Goal: Task Accomplishment & Management: Manage account settings

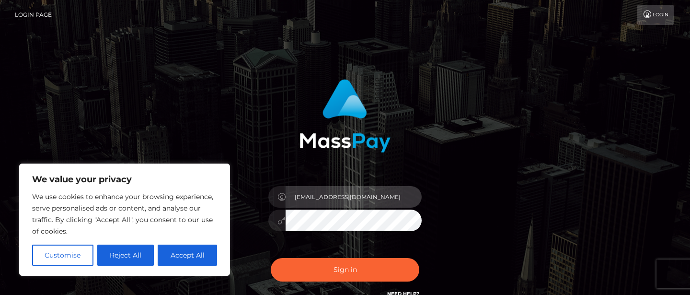
click at [337, 199] on input "thelebanese0ffice@proton.me" at bounding box center [354, 197] width 136 height 22
drag, startPoint x: 337, startPoint y: 199, endPoint x: 433, endPoint y: 203, distance: 95.9
click at [433, 203] on div "thelebanese0ffice@proton.me" at bounding box center [345, 189] width 252 height 234
type input "you"
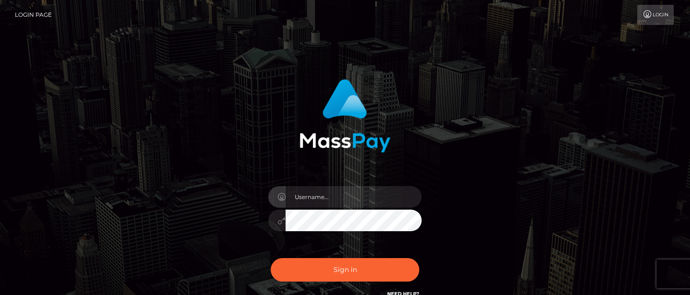
type input "[EMAIL_ADDRESS][DOMAIN_NAME]"
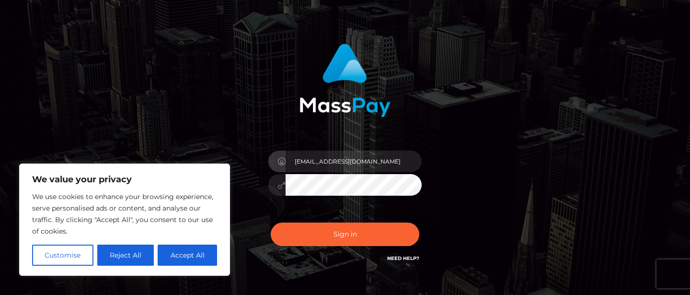
scroll to position [70, 0]
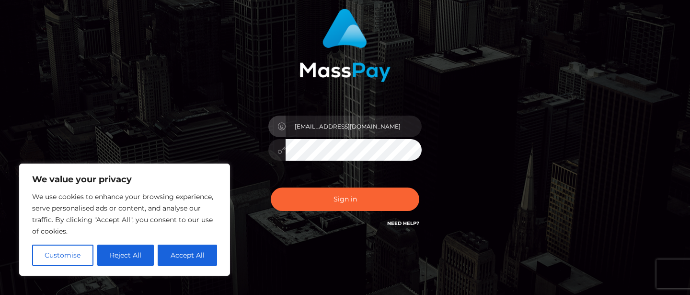
click at [399, 226] on h6 "Need Help?" at bounding box center [403, 222] width 32 height 8
click at [395, 224] on link "Need Help?" at bounding box center [403, 223] width 32 height 6
click at [271, 187] on button "Sign in" at bounding box center [345, 198] width 149 height 23
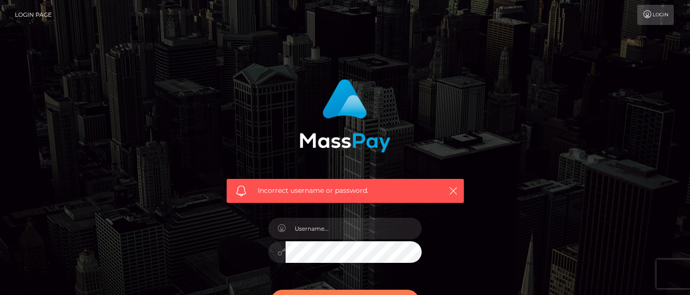
scroll to position [114, 0]
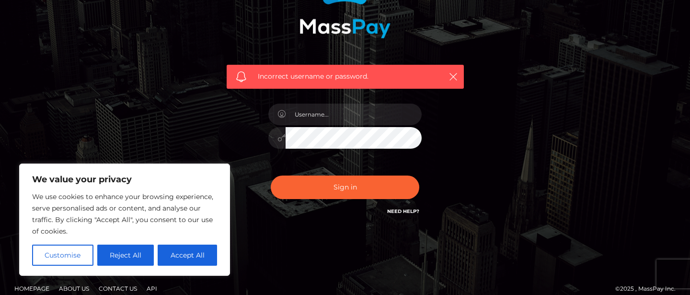
click at [397, 214] on h6 "Need Help?" at bounding box center [403, 211] width 32 height 8
click at [389, 207] on h6 "Need Help?" at bounding box center [403, 211] width 32 height 8
click at [391, 209] on link "Need Help?" at bounding box center [403, 211] width 32 height 6
click at [141, 253] on button "Reject All" at bounding box center [125, 254] width 57 height 21
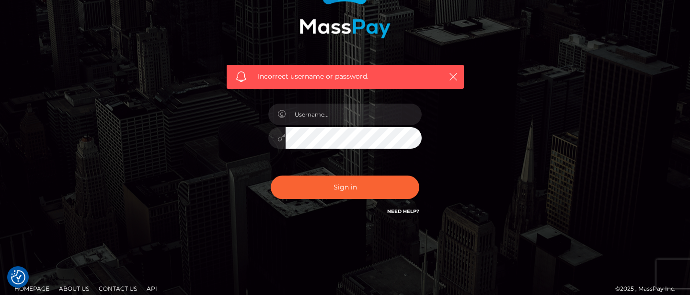
click at [403, 211] on link "Need Help?" at bounding box center [403, 211] width 32 height 6
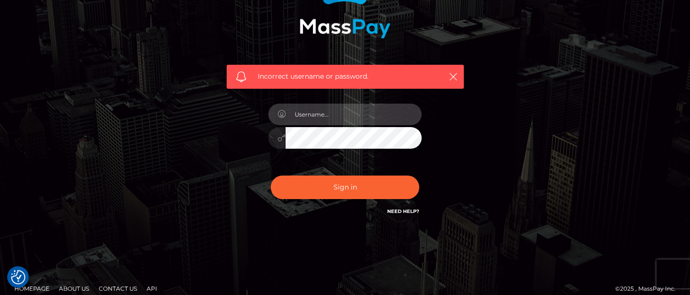
click at [311, 117] on input "text" at bounding box center [354, 114] width 136 height 22
type input "[EMAIL_ADDRESS][DOMAIN_NAME]"
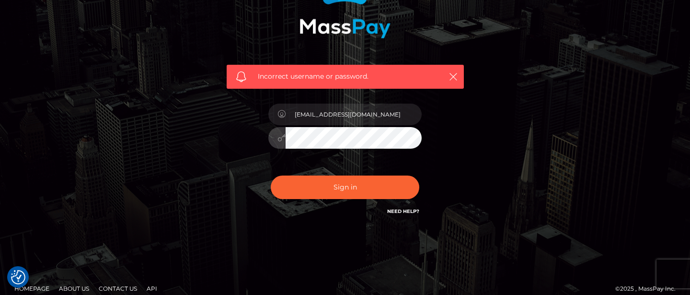
click at [279, 139] on icon at bounding box center [281, 138] width 8 height 8
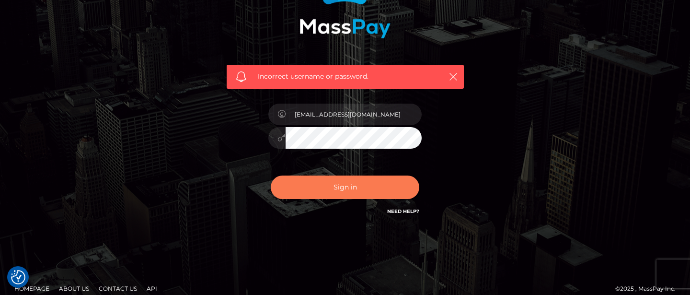
click at [405, 195] on button "Sign in" at bounding box center [345, 186] width 149 height 23
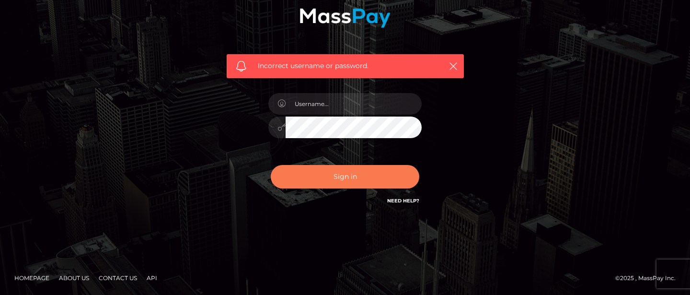
scroll to position [125, 0]
type input "[EMAIL_ADDRESS][DOMAIN_NAME]"
click at [316, 184] on button "Sign in" at bounding box center [345, 176] width 149 height 23
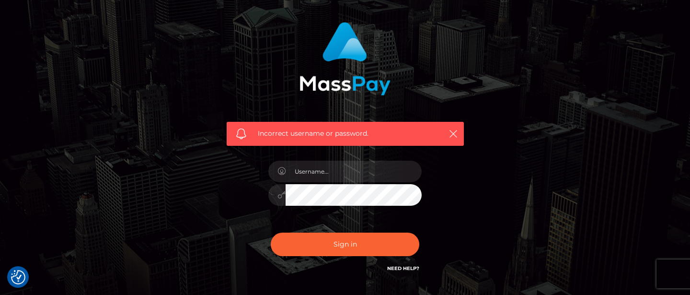
scroll to position [60, 0]
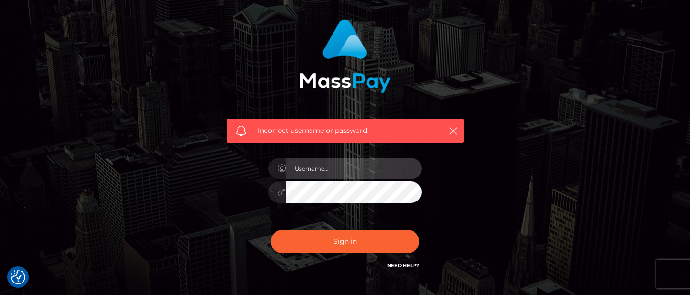
type input "[EMAIL_ADDRESS][DOMAIN_NAME]"
click at [271, 230] on button "Sign in" at bounding box center [345, 241] width 149 height 23
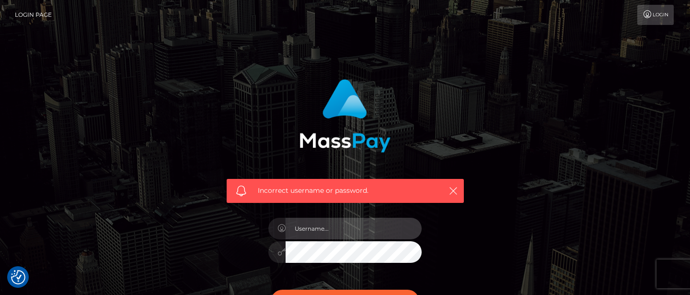
type input "[EMAIL_ADDRESS][DOMAIN_NAME]"
click at [667, 12] on link "Login" at bounding box center [655, 15] width 36 height 20
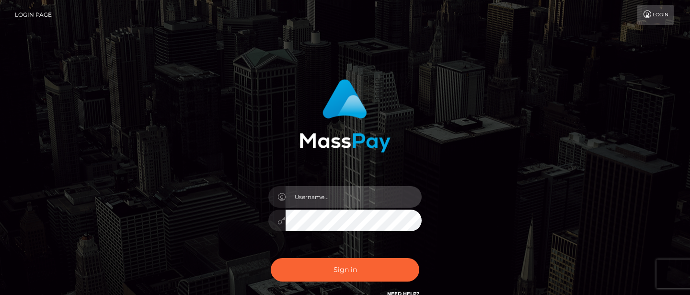
type input "[EMAIL_ADDRESS][DOMAIN_NAME]"
click at [307, 196] on input "[EMAIL_ADDRESS][DOMAIN_NAME]" at bounding box center [354, 197] width 136 height 22
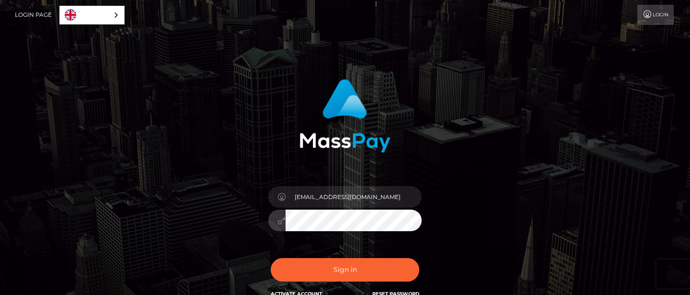
click at [271, 258] on button "Sign in" at bounding box center [345, 269] width 149 height 23
